Goal: Communication & Community: Answer question/provide support

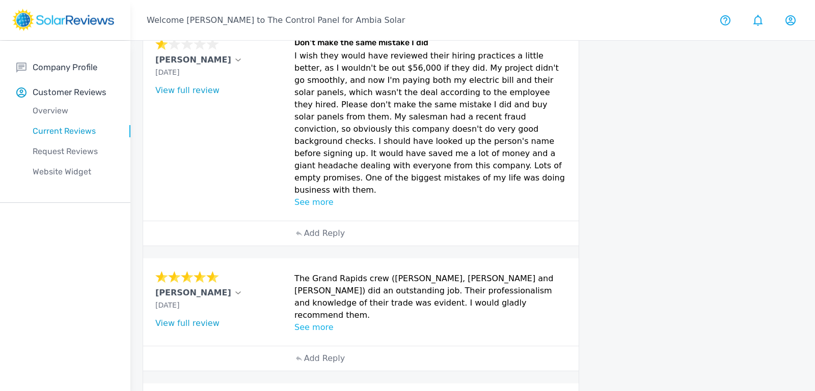
scroll to position [327, 0]
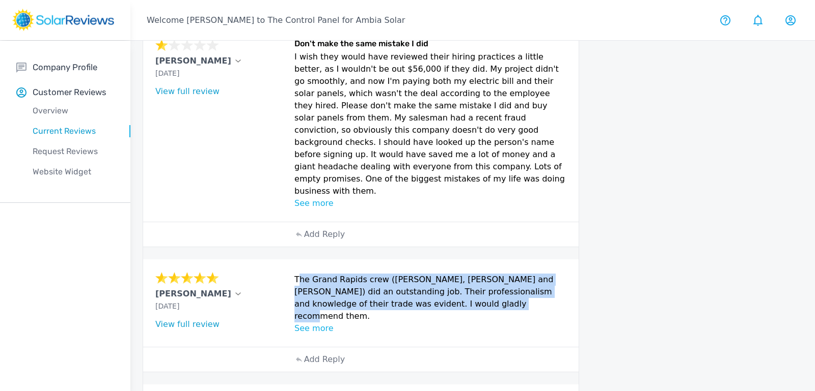
drag, startPoint x: 296, startPoint y: 239, endPoint x: 455, endPoint y: 267, distance: 161.8
click at [455, 274] on p "The Grand Rapids crew ([PERSON_NAME], [PERSON_NAME] and [PERSON_NAME]) did an o…" at bounding box center [430, 298] width 272 height 49
copy p "The Grand Rapids crew ([PERSON_NAME], [PERSON_NAME] and [PERSON_NAME]) did an o…"
click at [203, 320] on link "View full review" at bounding box center [187, 325] width 64 height 10
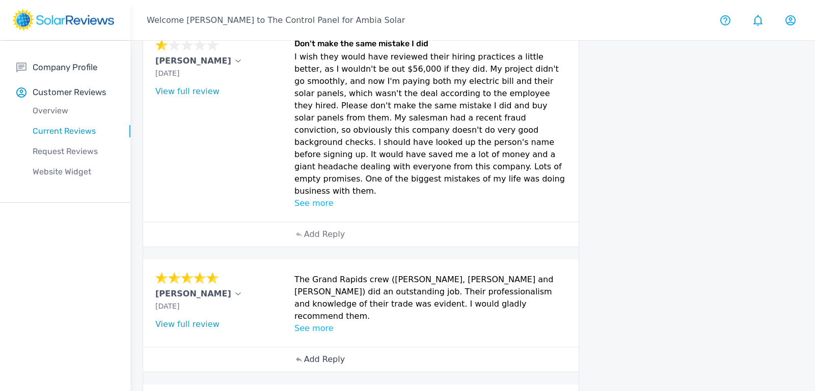
click at [310, 354] on p "Add Reply" at bounding box center [324, 360] width 41 height 12
paste textarea "Thank you for the wonderful review! We’re so glad to hear the Grand Rapids crew…"
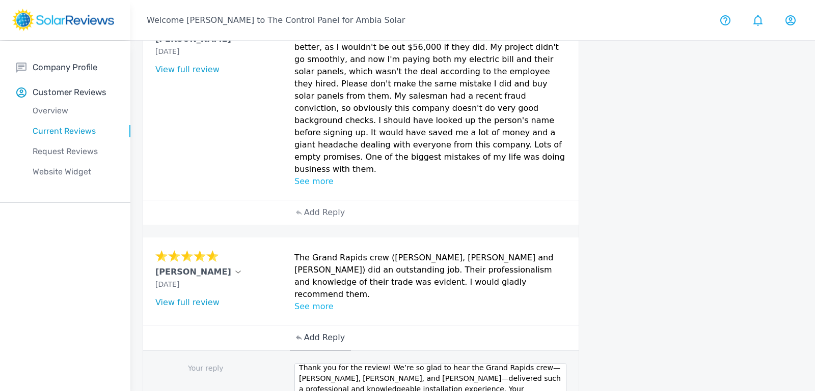
scroll to position [350, 0]
drag, startPoint x: 531, startPoint y: 324, endPoint x: 415, endPoint y: 336, distance: 116.3
click at [415, 362] on textarea "Thank you for the review! We’re so glad to hear the Grand Rapids crew—[PERSON_N…" at bounding box center [430, 382] width 272 height 41
drag, startPoint x: 412, startPoint y: 339, endPoint x: 356, endPoint y: 348, distance: 56.7
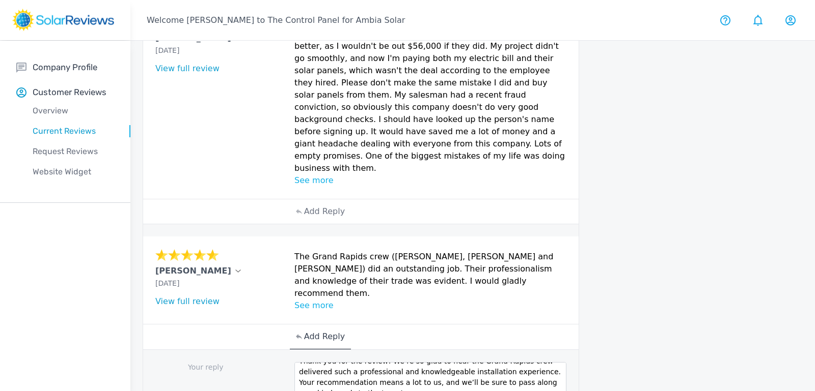
click at [356, 362] on textarea "Thank you for the review! We’re so glad to hear the Grand Rapids crew delivered…" at bounding box center [430, 382] width 272 height 41
type textarea "Thank you for the review! We’re so glad to hear the Grand Rapids crew delivered…"
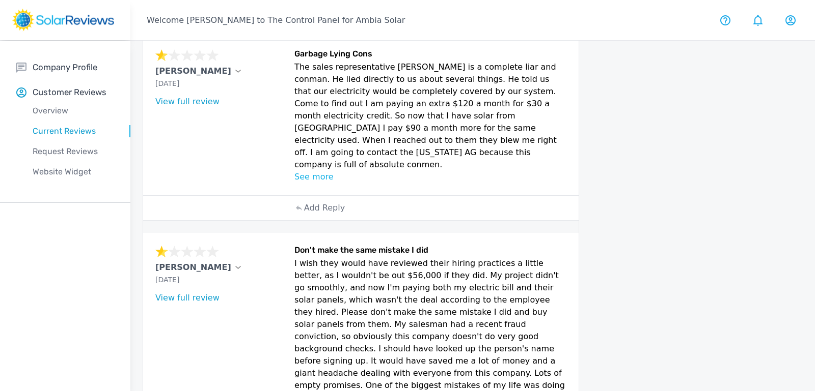
scroll to position [128, 0]
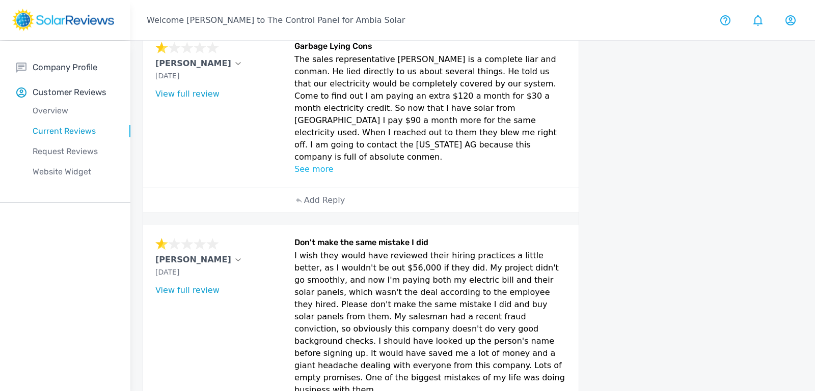
click at [199, 286] on link "View full review" at bounding box center [187, 291] width 64 height 10
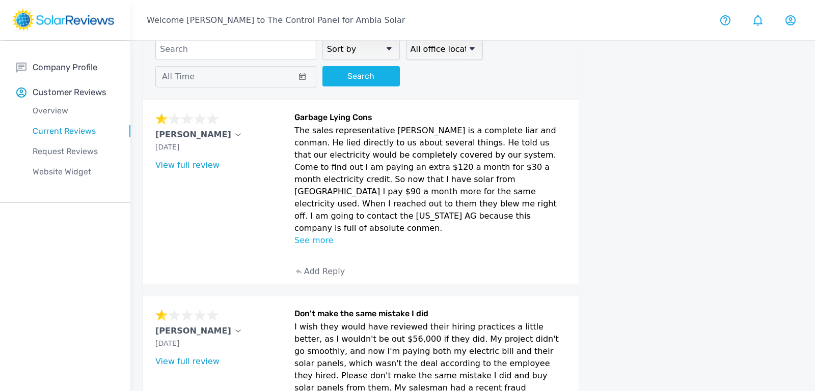
scroll to position [55, 0]
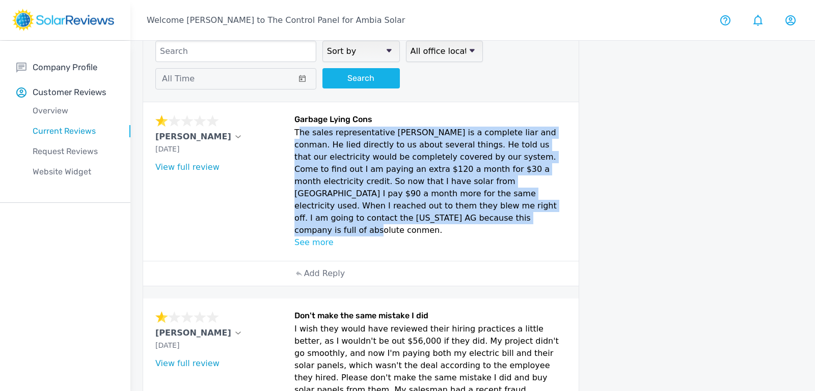
drag, startPoint x: 294, startPoint y: 131, endPoint x: 335, endPoint y: 214, distance: 93.1
click at [335, 214] on p "The sales representative [PERSON_NAME] is a complete liar and conman. He lied d…" at bounding box center [430, 182] width 272 height 110
copy p "The sales representative [PERSON_NAME] is a complete liar and conman. He lied d…"
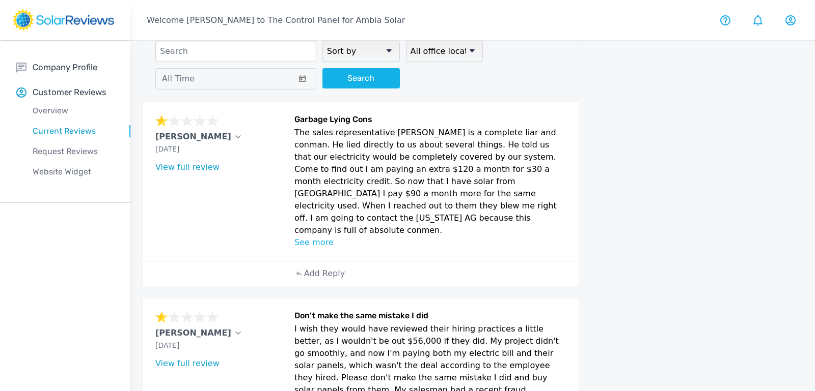
click at [187, 138] on div "[PERSON_NAME]" at bounding box center [221, 137] width 133 height 12
